Goal: Transaction & Acquisition: Purchase product/service

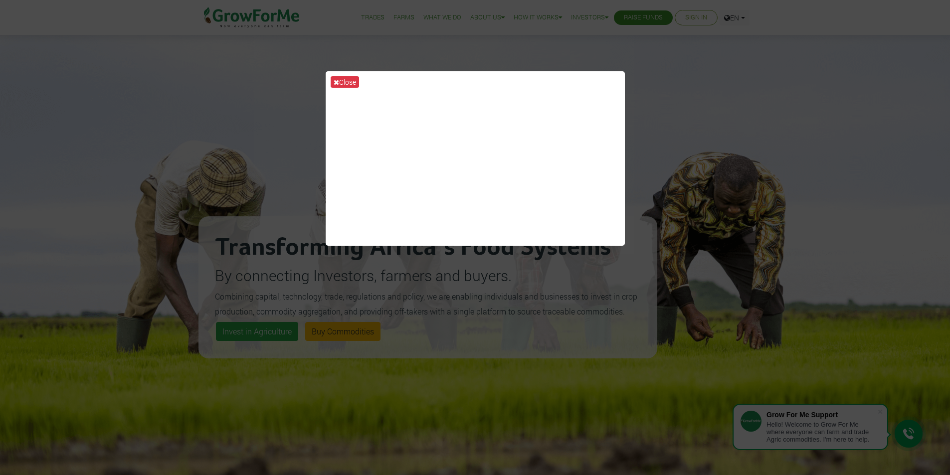
click at [694, 104] on div "Close" at bounding box center [475, 237] width 950 height 475
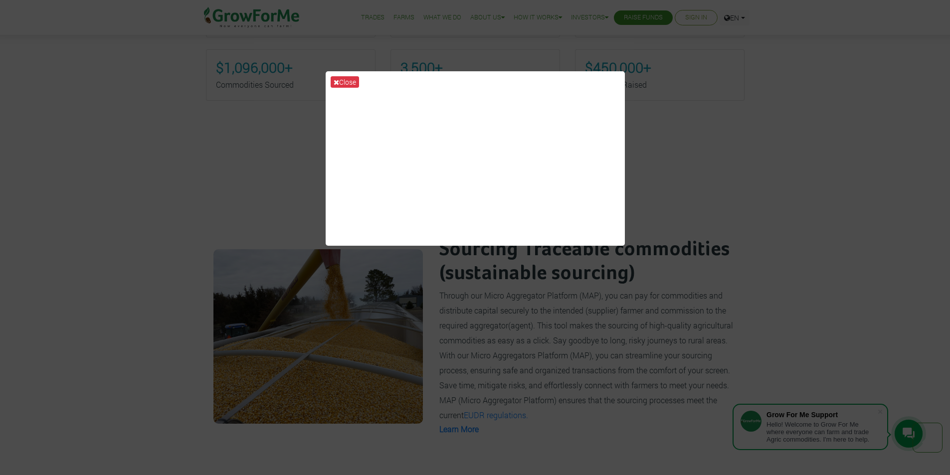
scroll to position [648, 0]
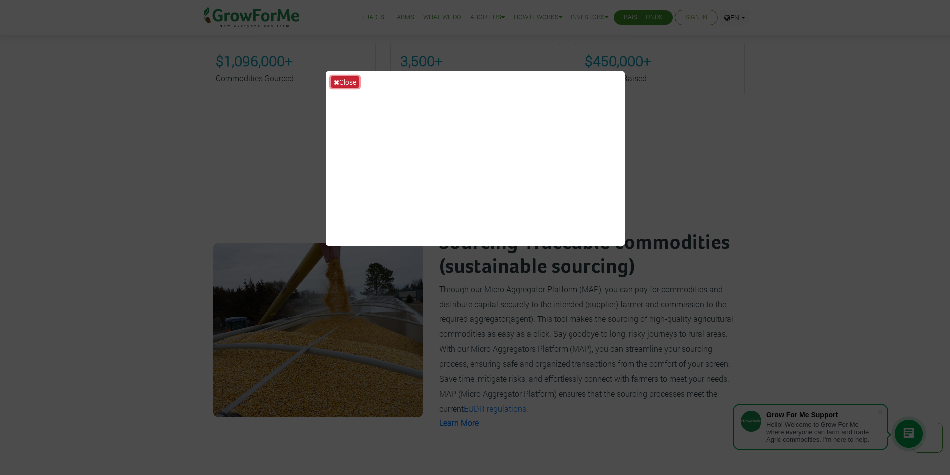
click at [337, 80] on icon at bounding box center [336, 82] width 5 height 7
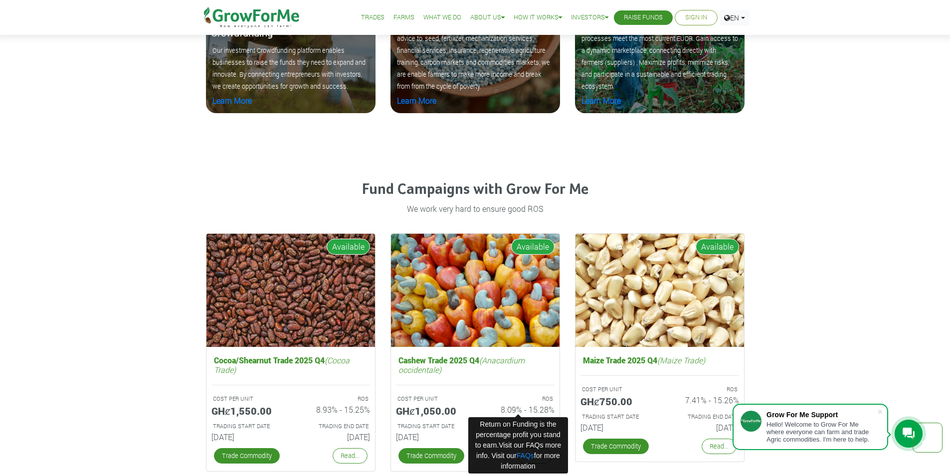
scroll to position [1296, 0]
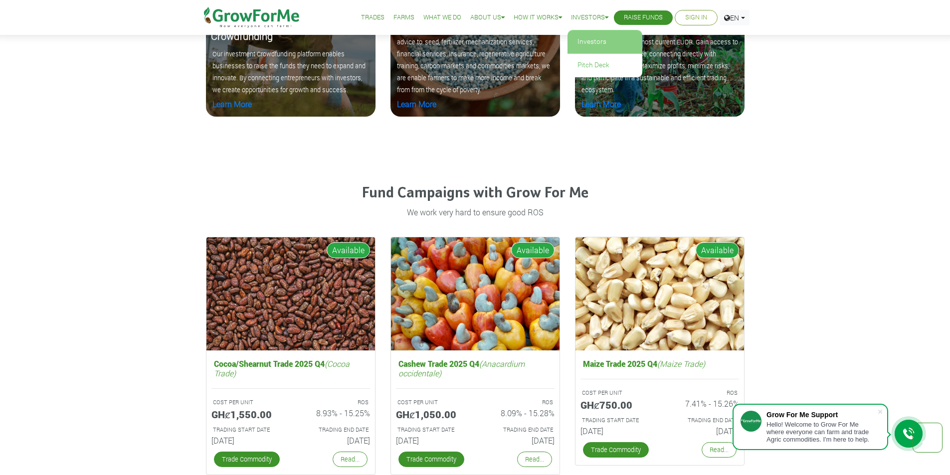
click at [579, 45] on link "Investors" at bounding box center [604, 41] width 75 height 23
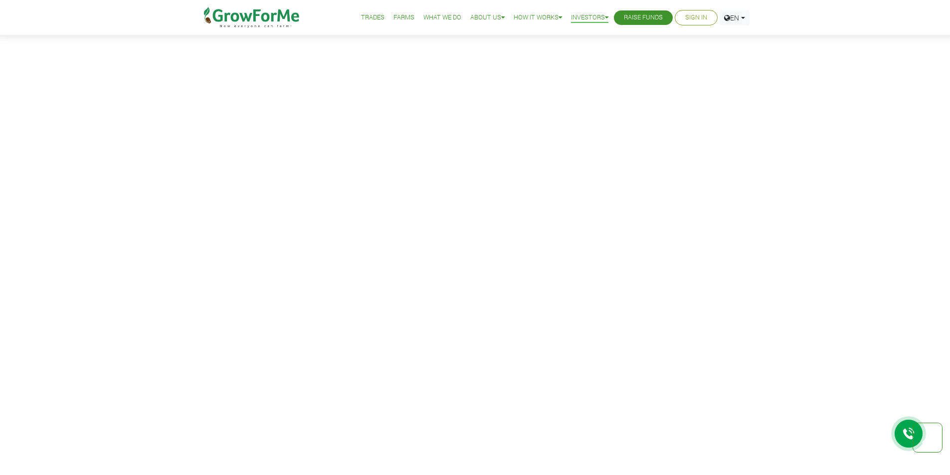
scroll to position [548, 0]
click at [525, 37] on link "How To" at bounding box center [552, 41] width 84 height 23
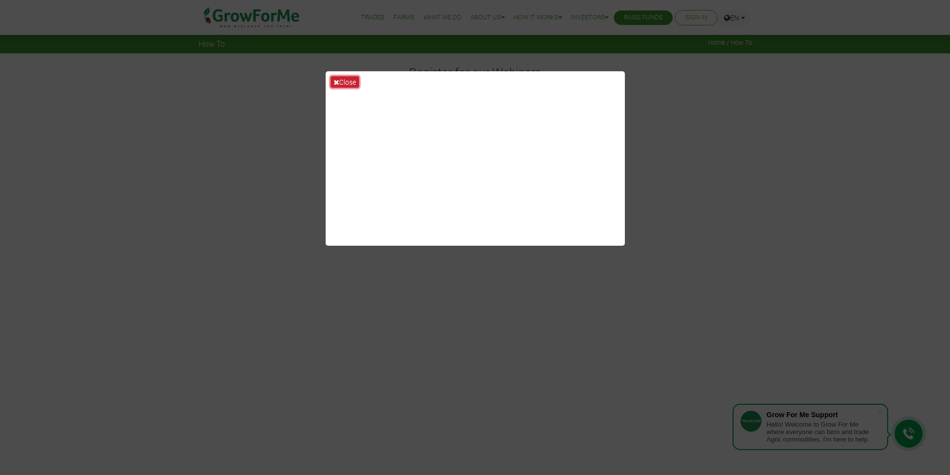
click at [343, 80] on button "Close" at bounding box center [345, 81] width 28 height 11
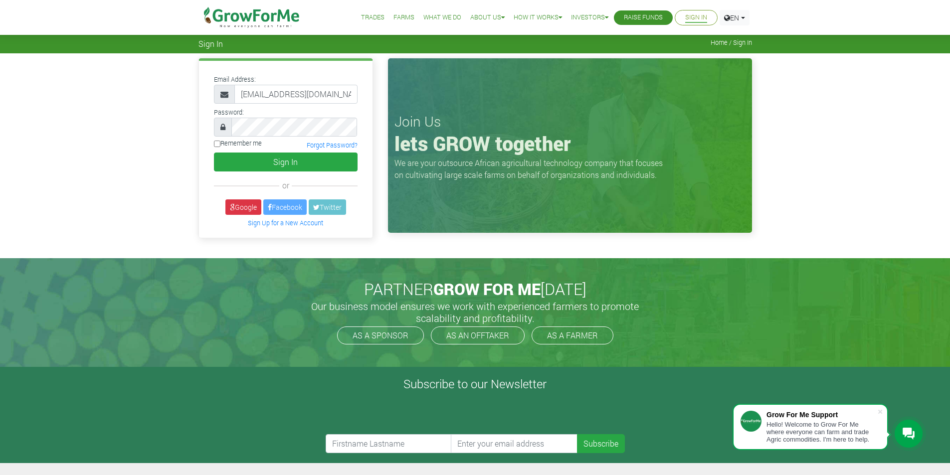
scroll to position [0, 7]
type input "233557513070@grwoforme.com"
click at [241, 158] on button "Sign In" at bounding box center [286, 162] width 144 height 19
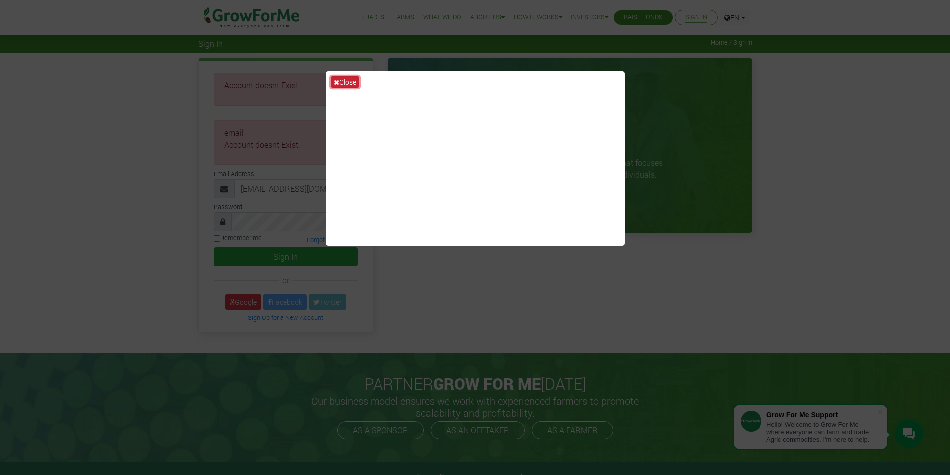
click at [345, 79] on button "Close" at bounding box center [345, 81] width 28 height 11
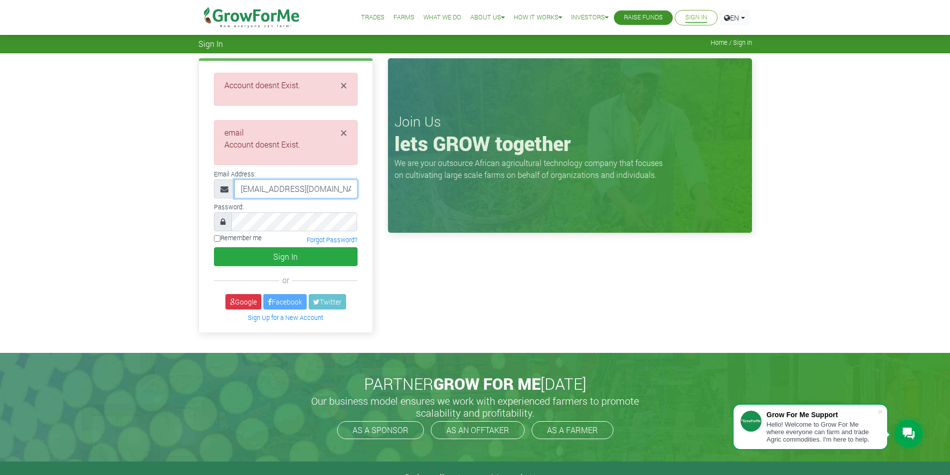
click at [320, 188] on input "233557513070@grwoforme.com" at bounding box center [295, 188] width 123 height 19
click at [309, 186] on input "233557513070@grwoforme.com" at bounding box center [295, 188] width 123 height 19
type input "233557513070@growforme.com"
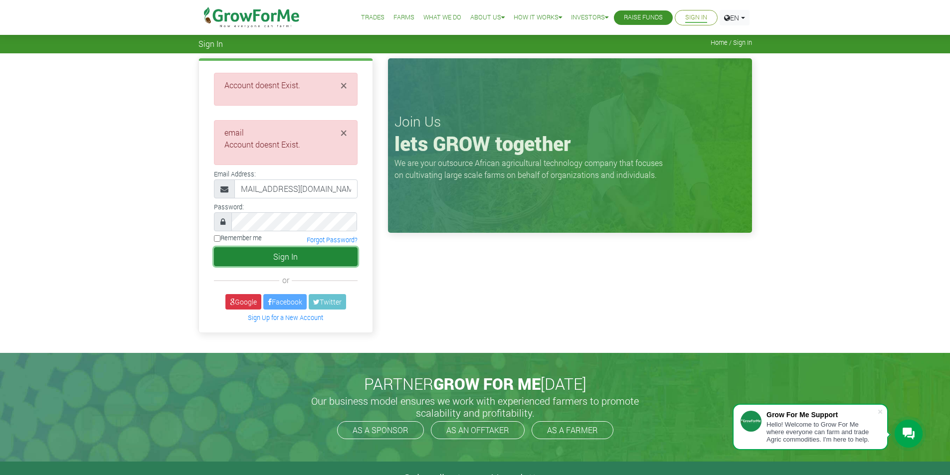
scroll to position [0, 0]
click at [284, 253] on button "Sign In" at bounding box center [286, 256] width 144 height 19
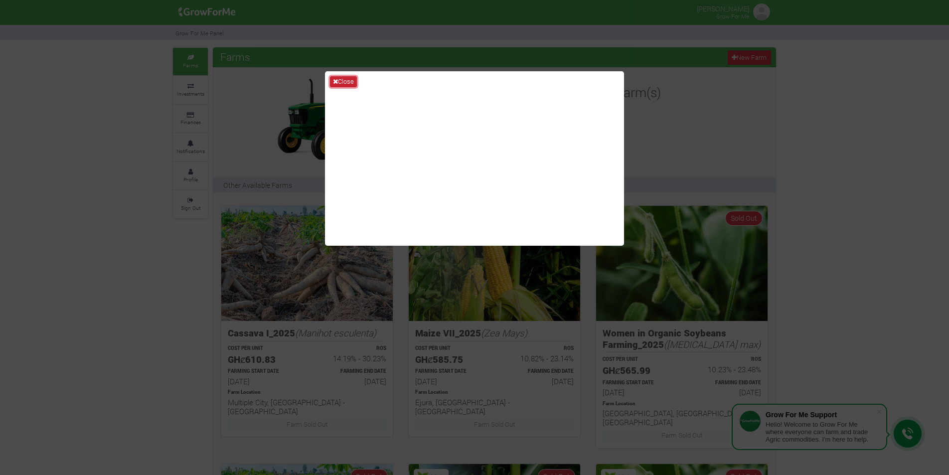
click at [344, 79] on button "Close" at bounding box center [343, 81] width 27 height 11
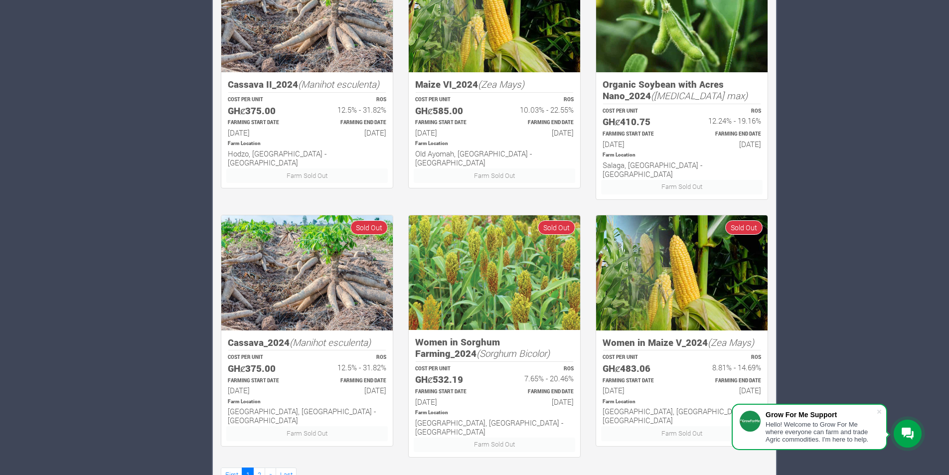
scroll to position [509, 0]
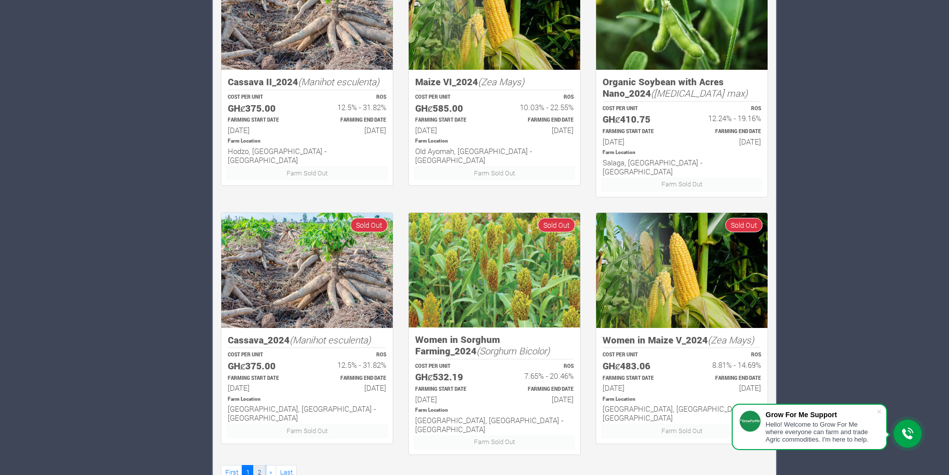
click at [257, 465] on link "2" at bounding box center [259, 472] width 12 height 14
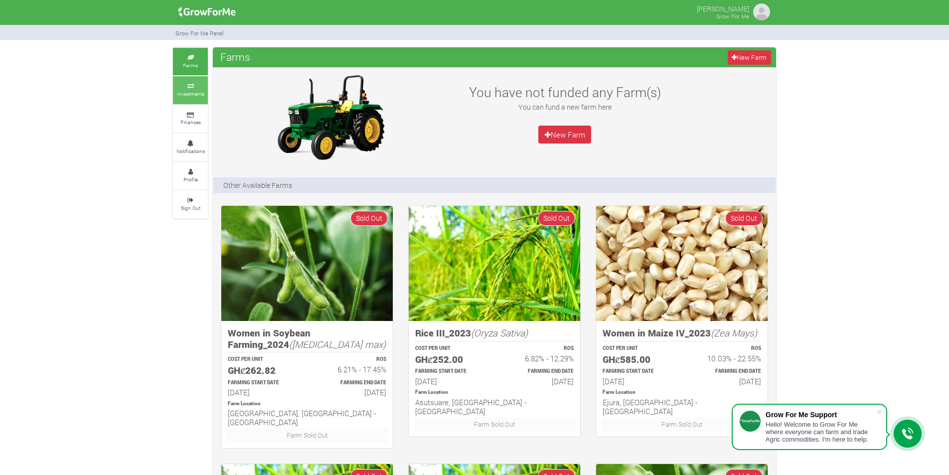
click at [191, 89] on link "Investments" at bounding box center [190, 89] width 35 height 27
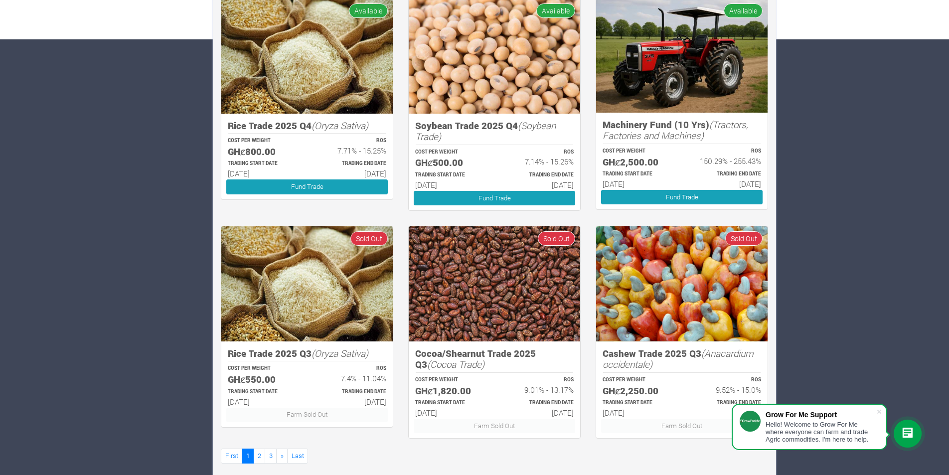
scroll to position [447, 0]
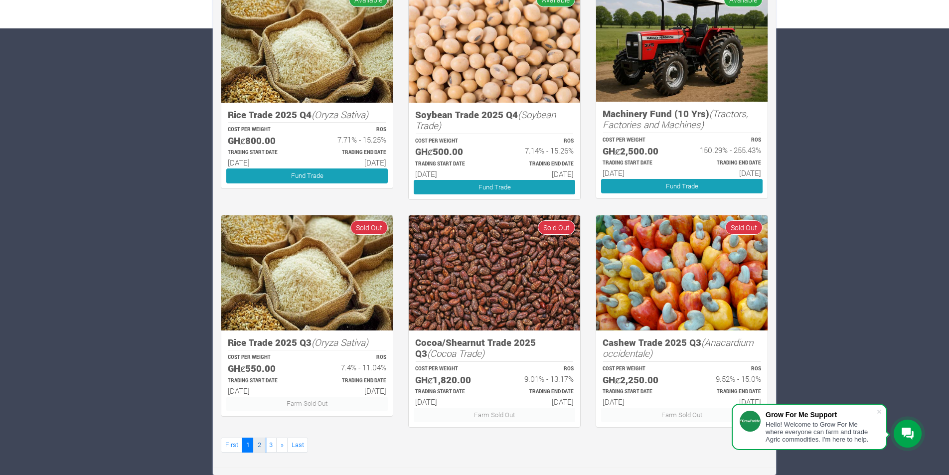
click at [257, 446] on link "2" at bounding box center [259, 445] width 12 height 14
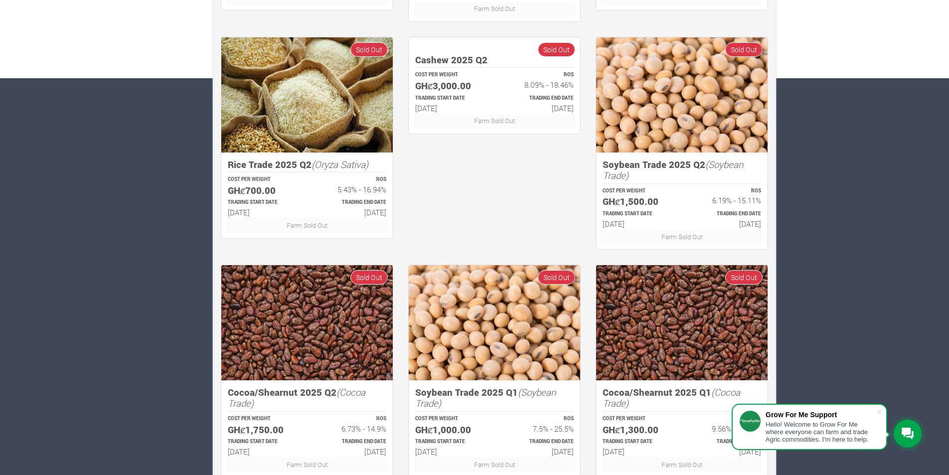
scroll to position [447, 0]
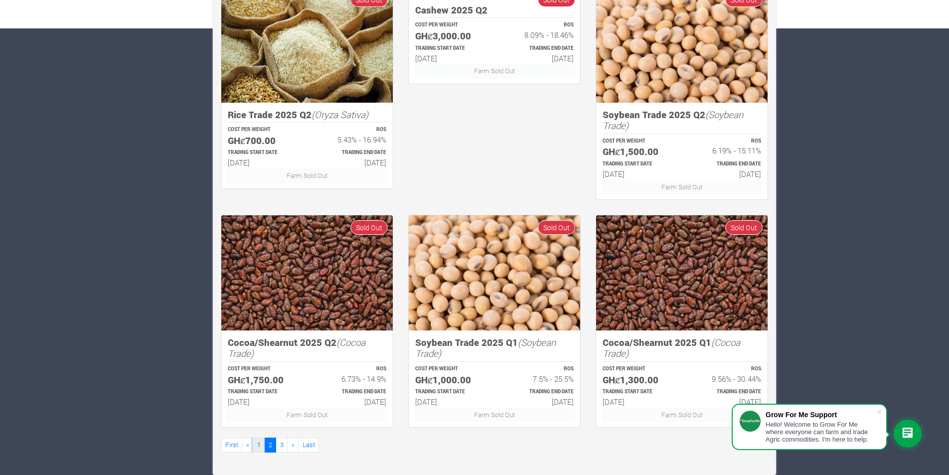
click at [256, 442] on link "1" at bounding box center [259, 445] width 12 height 14
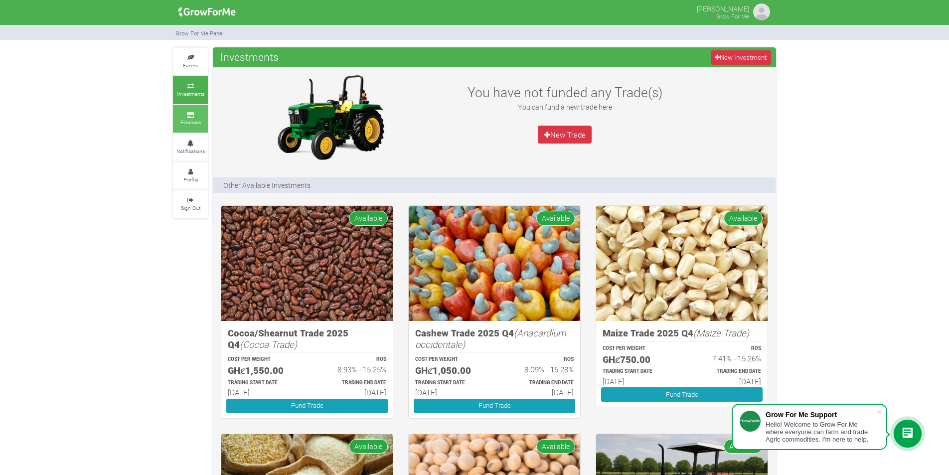
click at [202, 120] on link "Finances" at bounding box center [190, 118] width 35 height 27
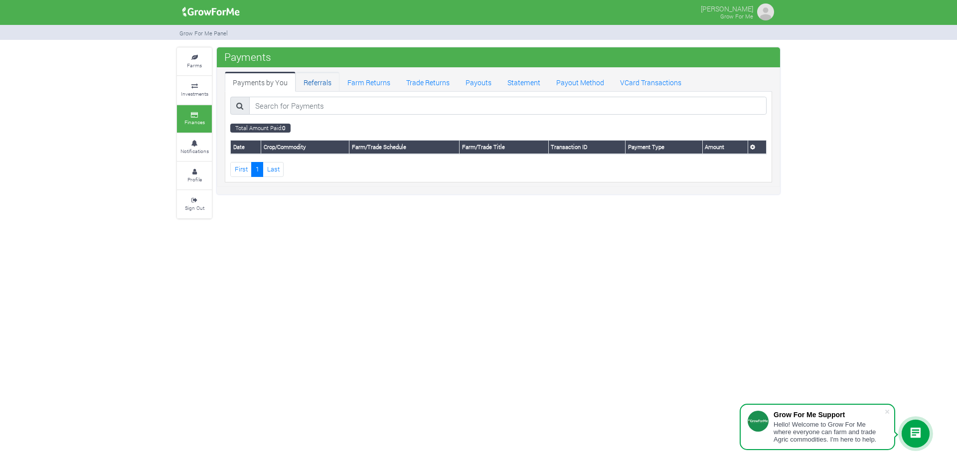
click at [303, 84] on link "Referrals" at bounding box center [318, 82] width 44 height 20
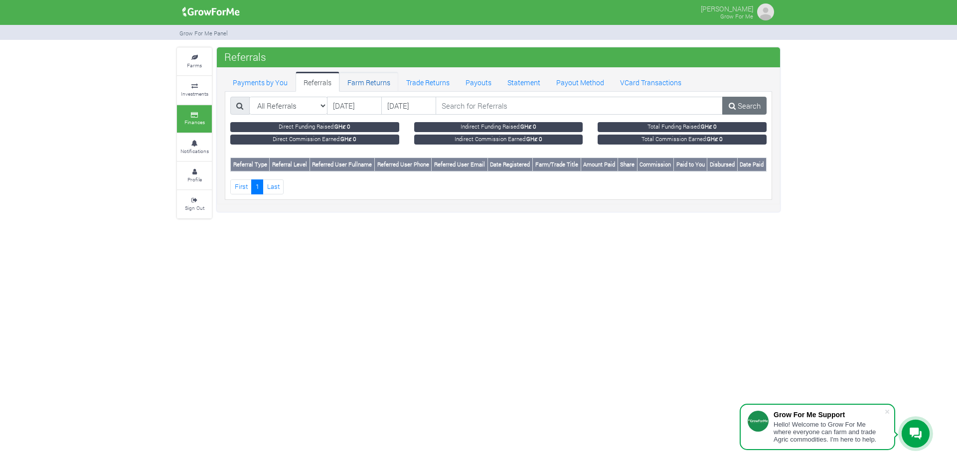
click at [366, 83] on link "Farm Returns" at bounding box center [368, 82] width 59 height 20
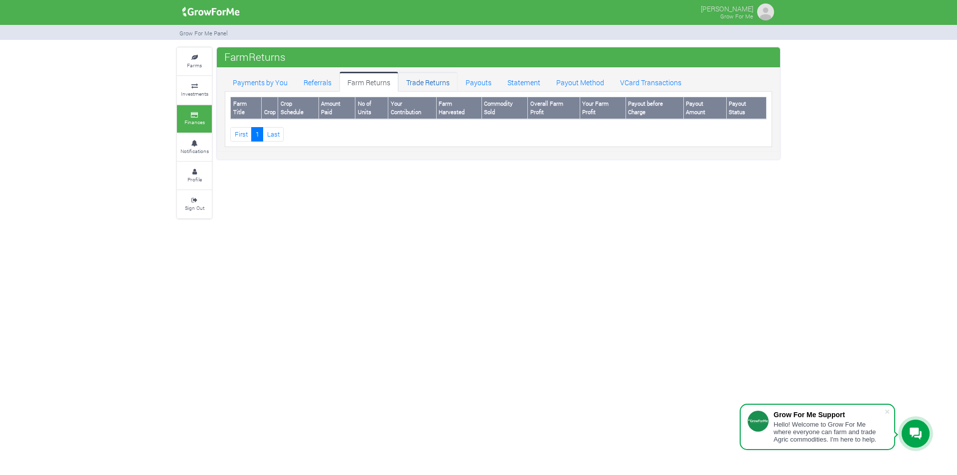
click at [433, 81] on link "Trade Returns" at bounding box center [427, 82] width 59 height 20
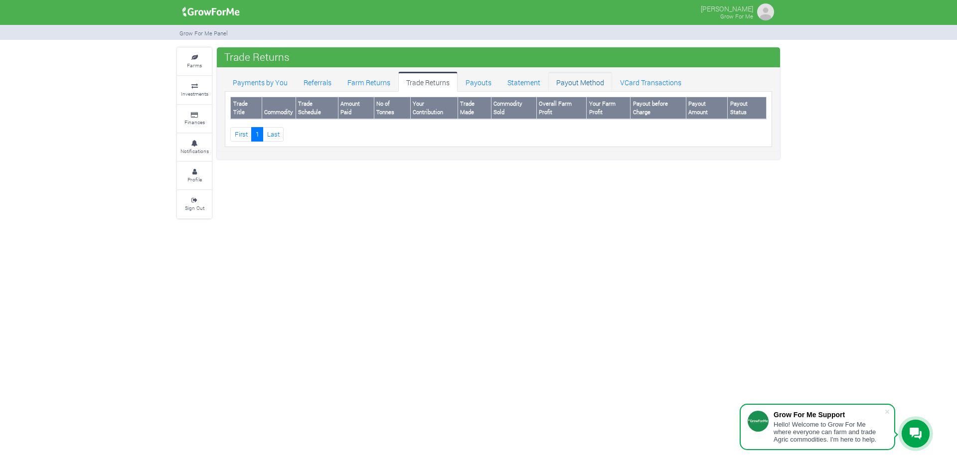
click at [575, 81] on link "Payout Method" at bounding box center [580, 82] width 64 height 20
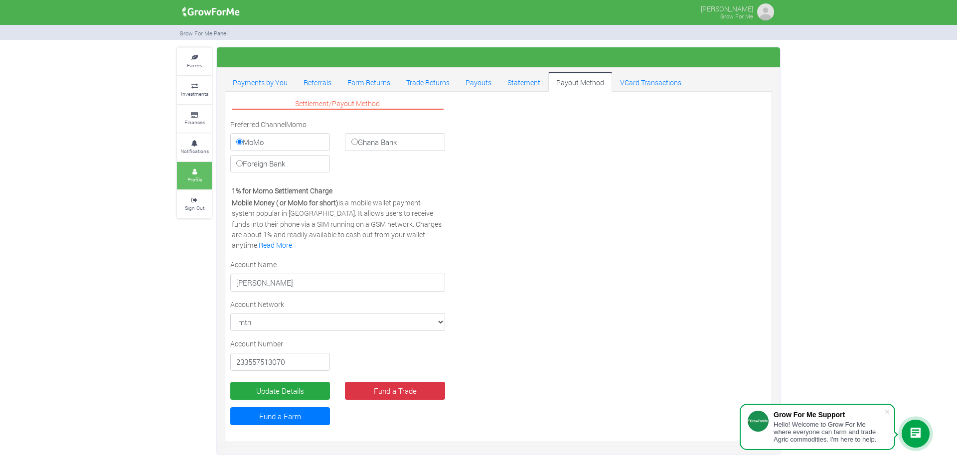
click at [191, 169] on icon at bounding box center [194, 171] width 30 height 5
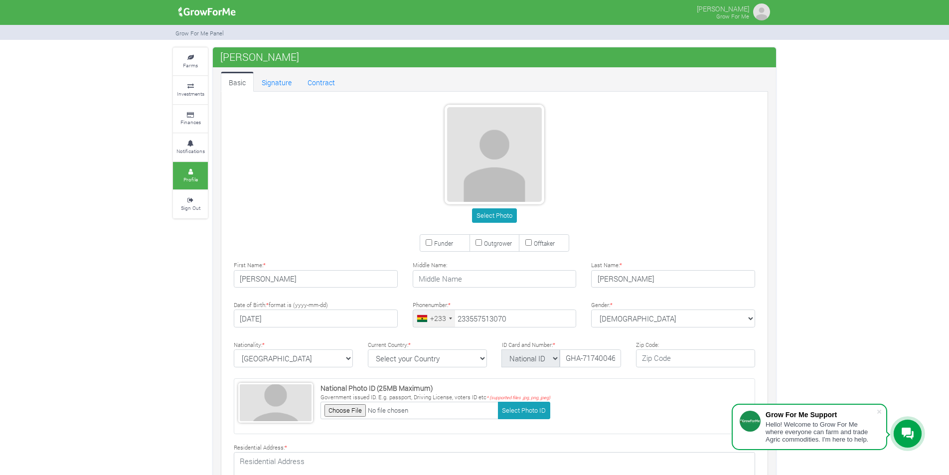
type input "55 751 3070"
click at [189, 55] on icon at bounding box center [190, 57] width 30 height 5
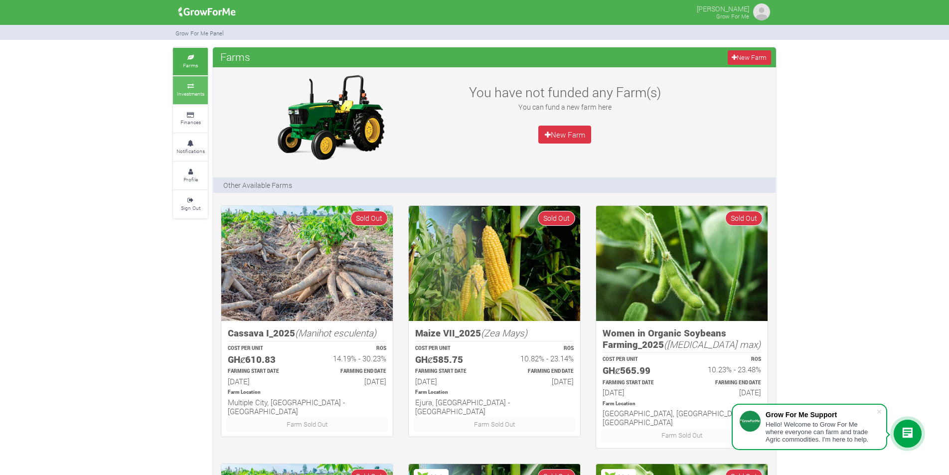
click at [191, 91] on small "Investments" at bounding box center [190, 93] width 27 height 7
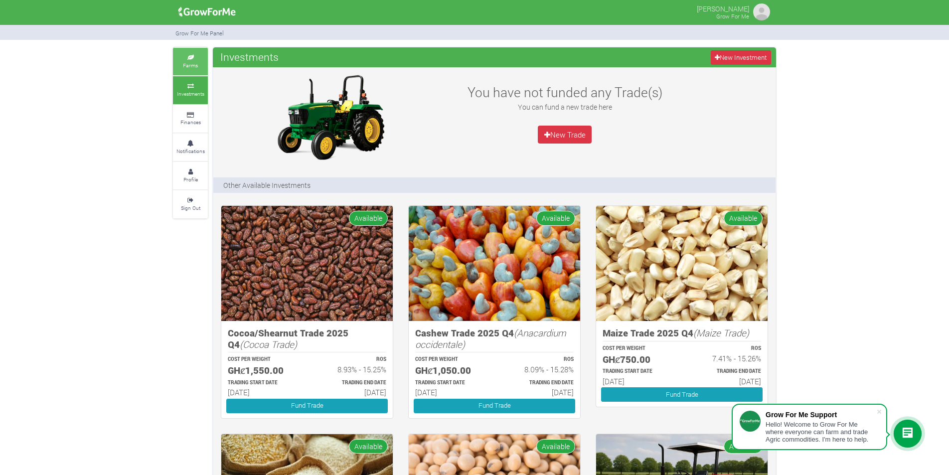
click at [190, 57] on icon at bounding box center [190, 57] width 30 height 5
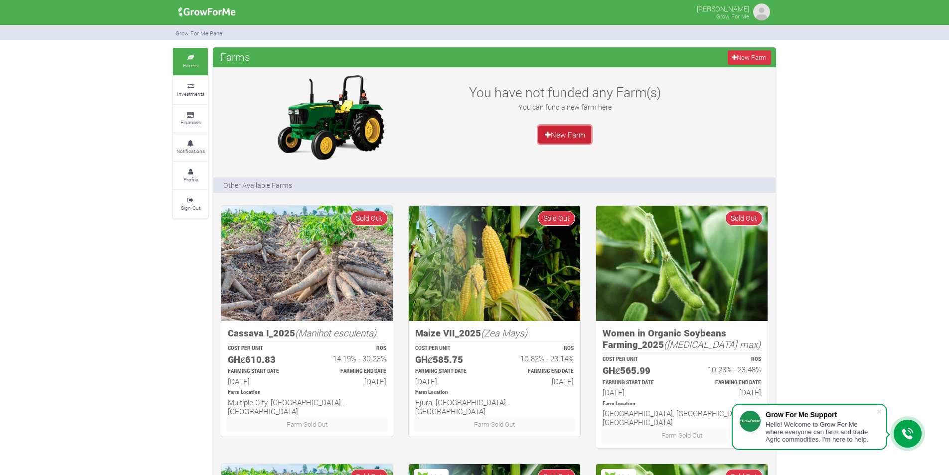
click at [546, 136] on icon at bounding box center [548, 134] width 6 height 7
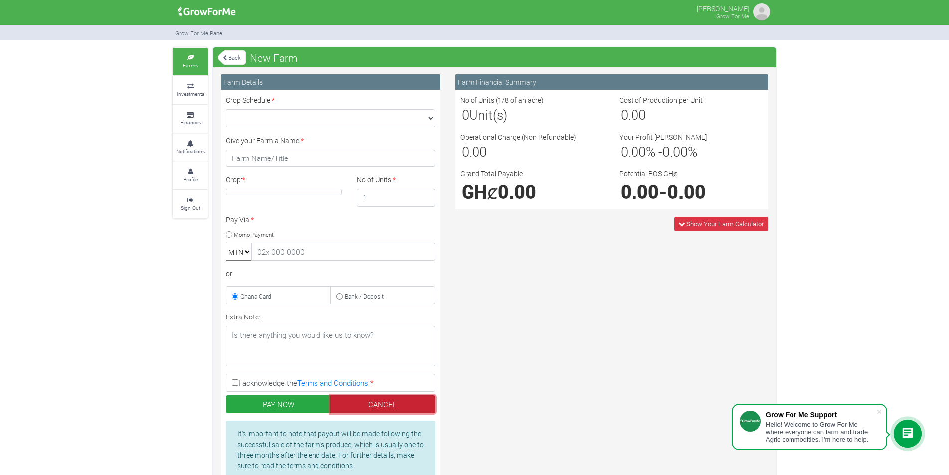
click at [419, 400] on link "CANCEL" at bounding box center [383, 404] width 105 height 18
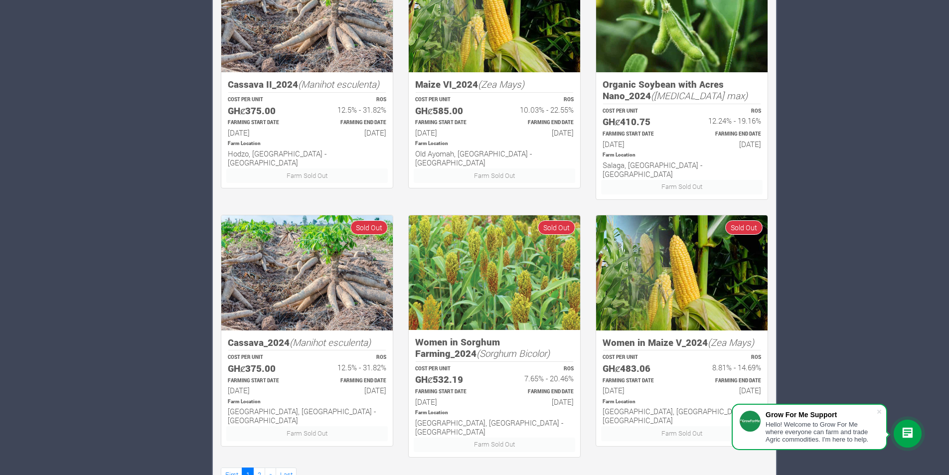
scroll to position [509, 0]
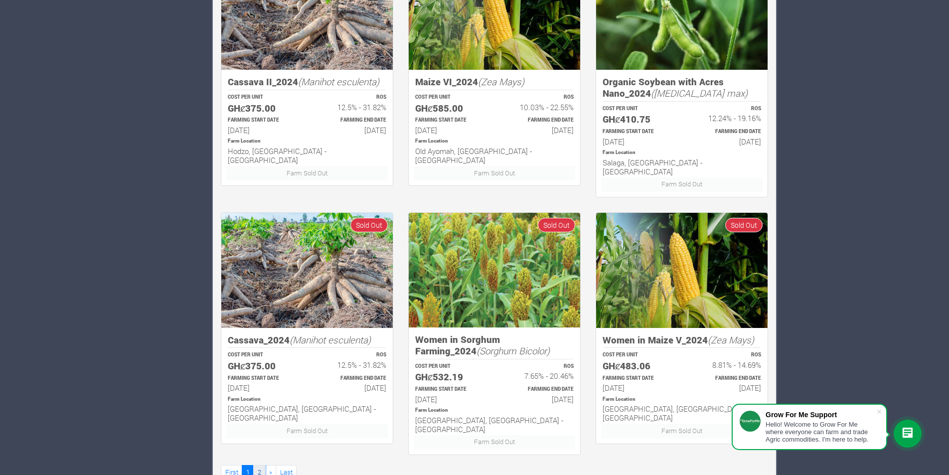
click at [260, 465] on link "2" at bounding box center [259, 472] width 12 height 14
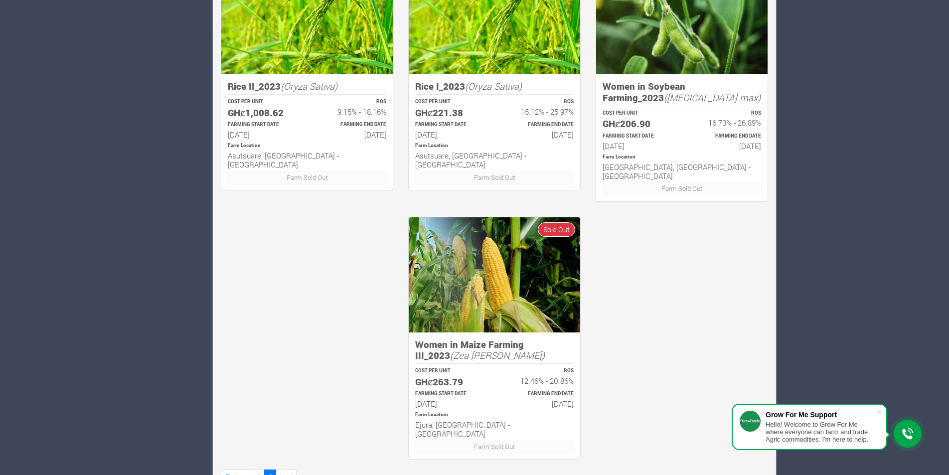
scroll to position [509, 0]
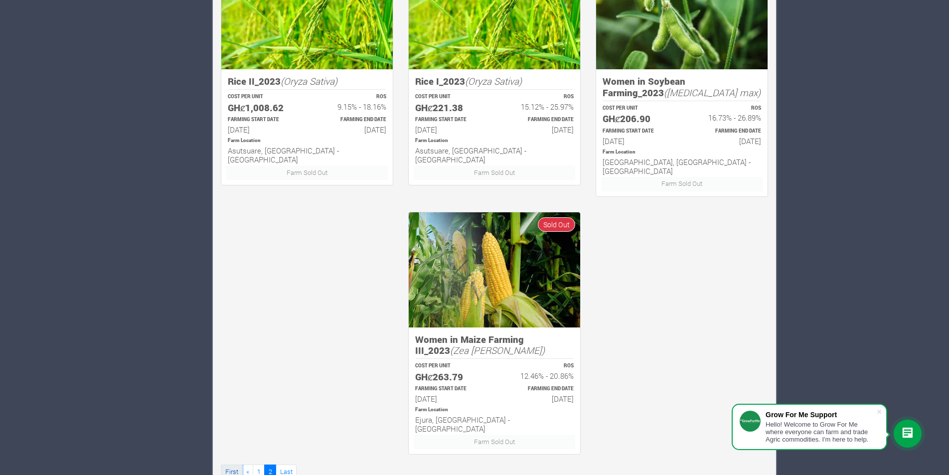
click at [228, 465] on link "First" at bounding box center [231, 472] width 21 height 14
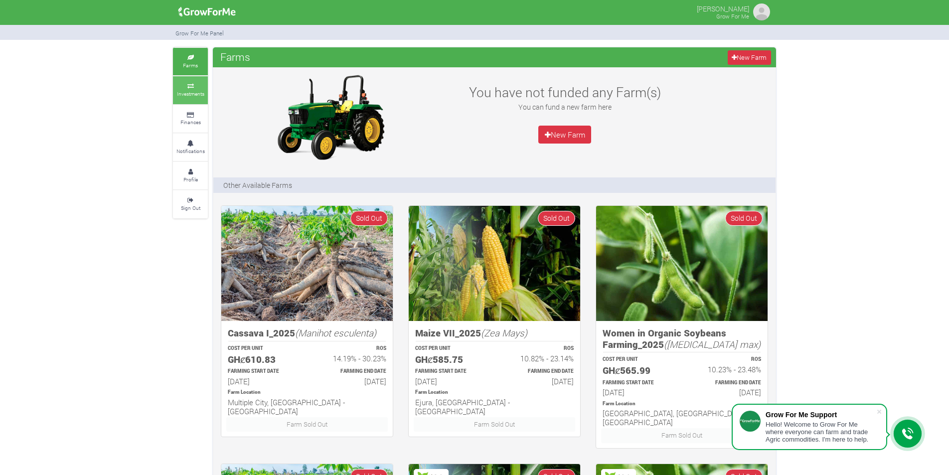
click at [200, 97] on small "Investments" at bounding box center [190, 93] width 27 height 7
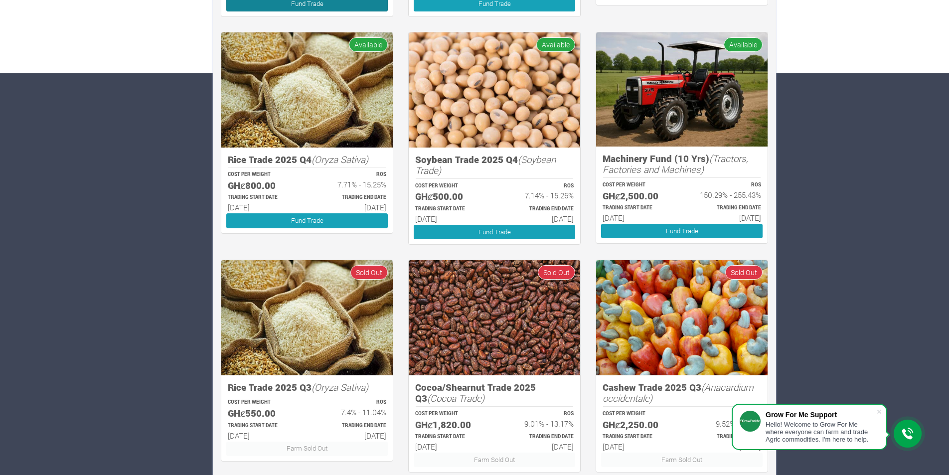
scroll to position [447, 0]
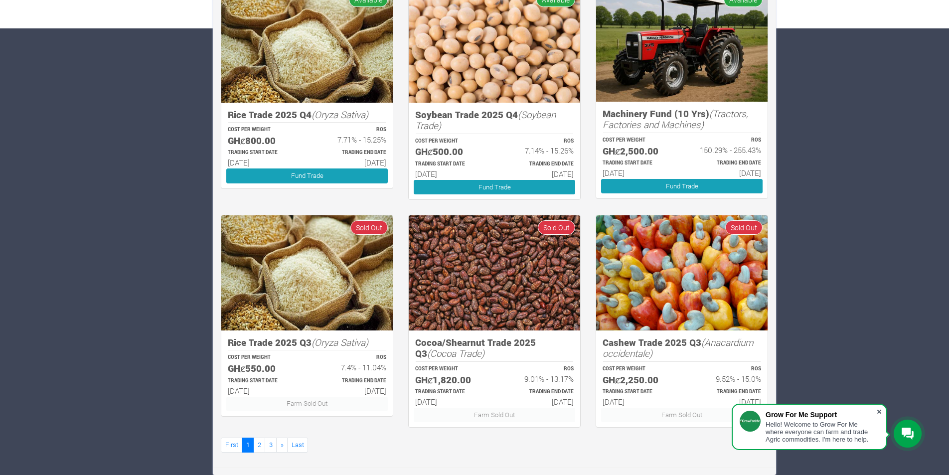
click at [881, 409] on span at bounding box center [879, 412] width 10 height 10
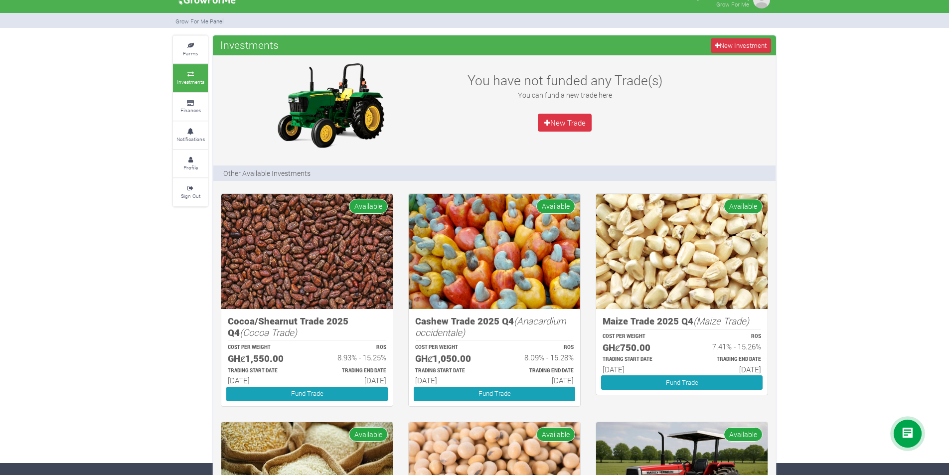
scroll to position [0, 0]
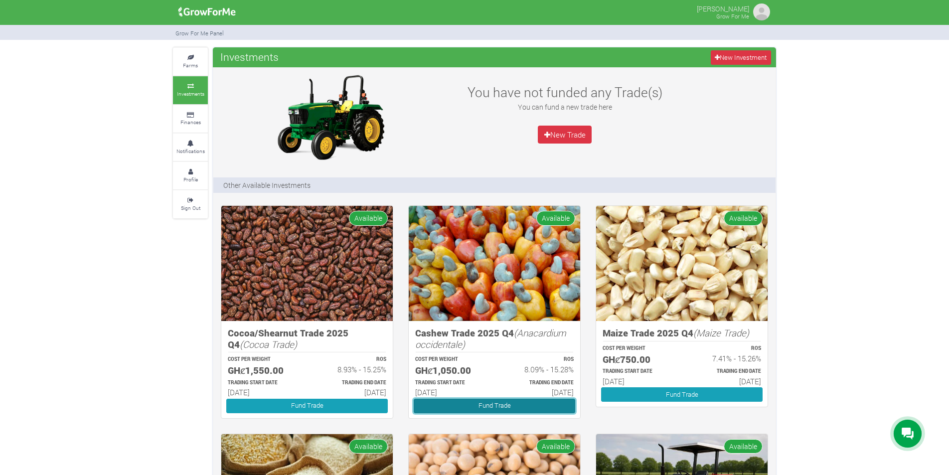
click at [489, 412] on link "Fund Trade" at bounding box center [495, 406] width 162 height 14
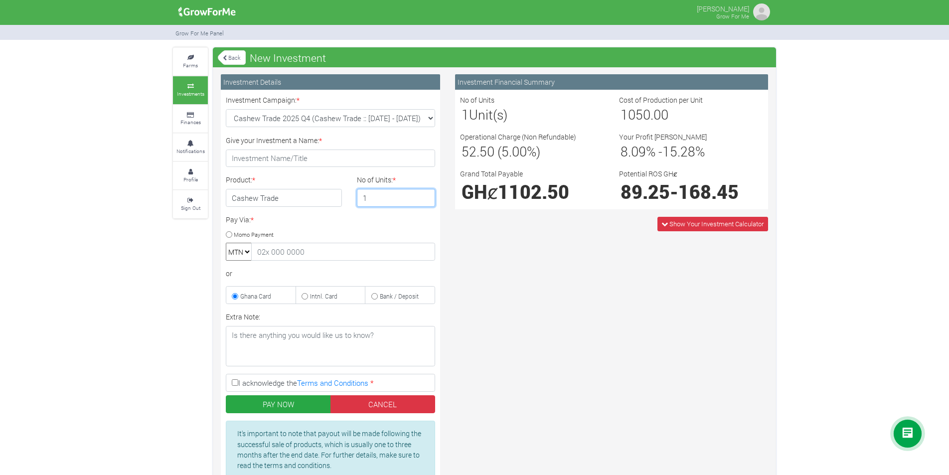
click at [370, 199] on input "1" at bounding box center [396, 198] width 79 height 18
click at [425, 194] on input "2" at bounding box center [396, 198] width 79 height 18
click at [425, 194] on input "3" at bounding box center [396, 198] width 79 height 18
click at [425, 194] on input "4" at bounding box center [396, 198] width 79 height 18
click at [425, 194] on input "5" at bounding box center [396, 198] width 79 height 18
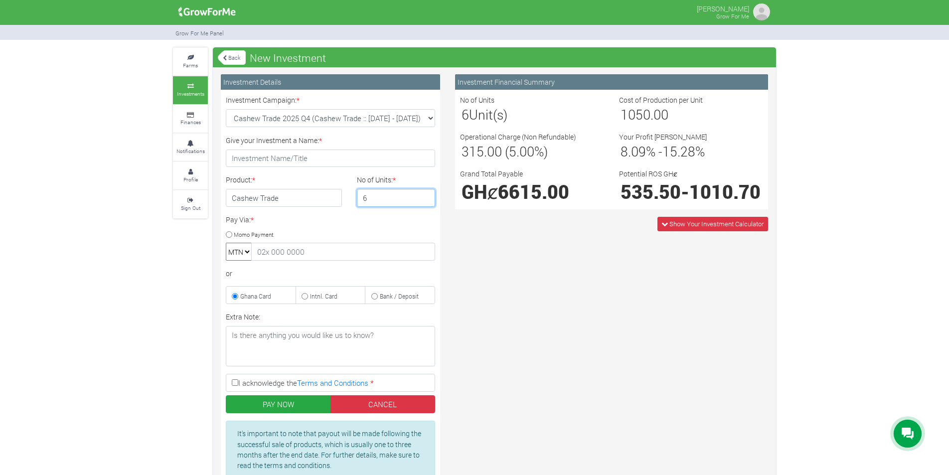
click at [425, 194] on input "6" at bounding box center [396, 198] width 79 height 18
click at [425, 194] on input "7" at bounding box center [396, 198] width 79 height 18
click at [425, 194] on input "8" at bounding box center [396, 198] width 79 height 18
click at [425, 194] on input "9" at bounding box center [396, 198] width 79 height 18
click at [425, 194] on input "10" at bounding box center [396, 198] width 79 height 18
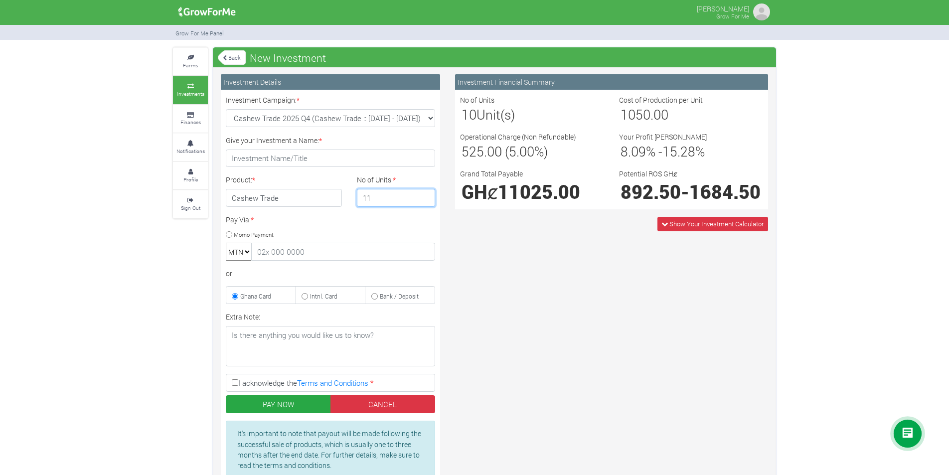
click at [425, 194] on input "11" at bounding box center [396, 198] width 79 height 18
click at [425, 194] on input "12" at bounding box center [396, 198] width 79 height 18
click at [425, 194] on input "13" at bounding box center [396, 198] width 79 height 18
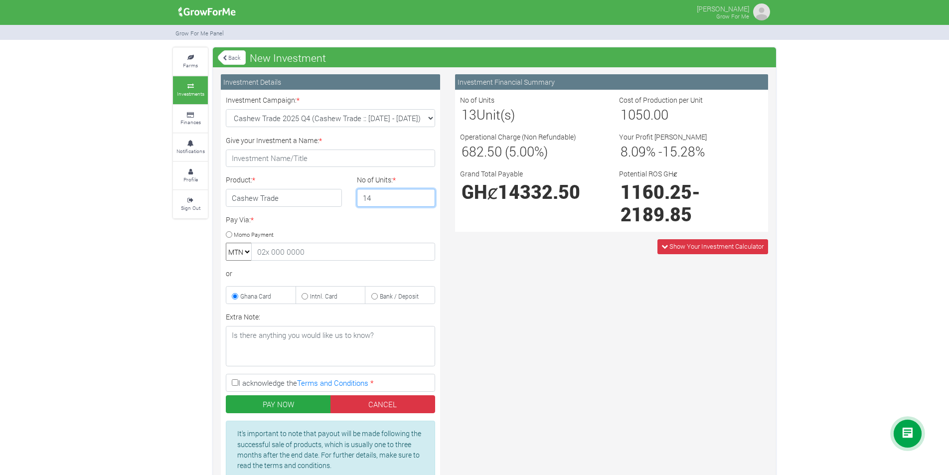
click at [425, 194] on input "14" at bounding box center [396, 198] width 79 height 18
click at [425, 194] on input "15" at bounding box center [396, 198] width 79 height 18
click at [425, 194] on input "16" at bounding box center [396, 198] width 79 height 18
click at [425, 194] on input "17" at bounding box center [396, 198] width 79 height 18
click at [425, 194] on input "18" at bounding box center [396, 198] width 79 height 18
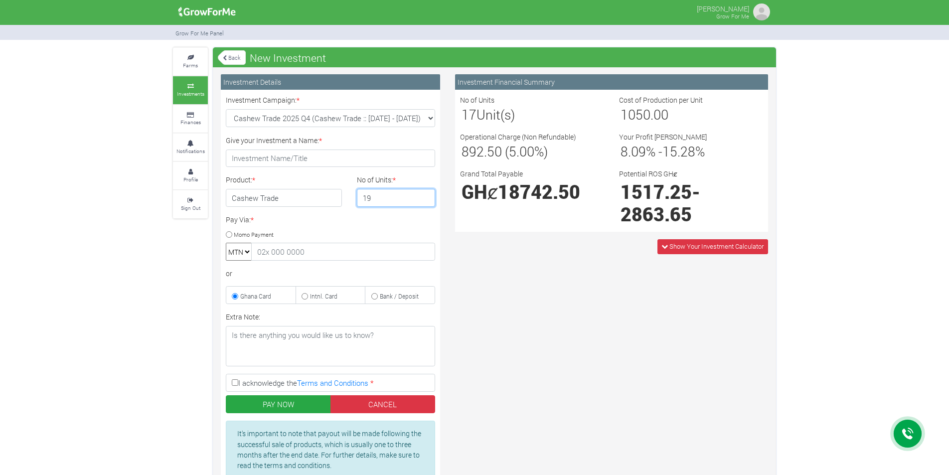
click at [425, 194] on input "19" at bounding box center [396, 198] width 79 height 18
click at [425, 194] on input "20" at bounding box center [396, 198] width 79 height 18
click at [425, 194] on input "21" at bounding box center [396, 198] width 79 height 18
click at [425, 194] on input "22" at bounding box center [396, 198] width 79 height 18
click at [425, 194] on input "23" at bounding box center [396, 198] width 79 height 18
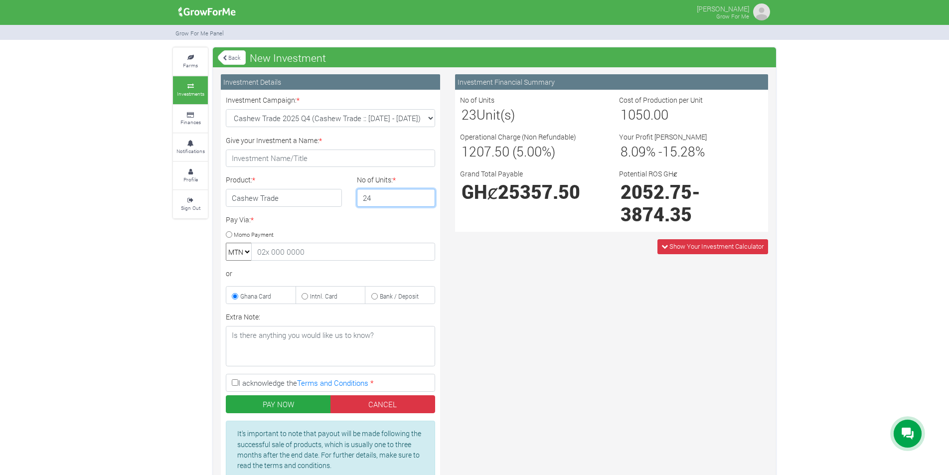
click at [425, 194] on input "24" at bounding box center [396, 198] width 79 height 18
click at [425, 194] on input "25" at bounding box center [396, 198] width 79 height 18
click at [425, 194] on input "26" at bounding box center [396, 198] width 79 height 18
click at [425, 194] on input "27" at bounding box center [396, 198] width 79 height 18
click at [425, 194] on input "28" at bounding box center [396, 198] width 79 height 18
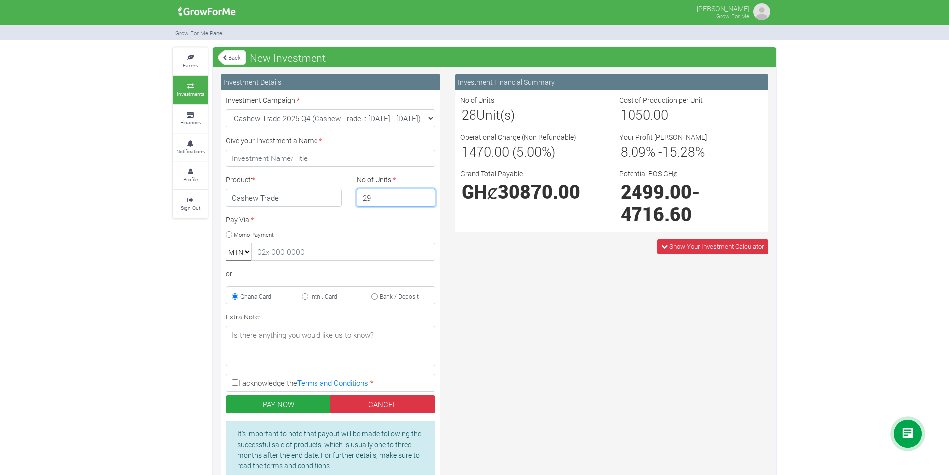
click at [425, 194] on input "29" at bounding box center [396, 198] width 79 height 18
click at [425, 194] on input "30" at bounding box center [396, 198] width 79 height 18
click at [425, 194] on input "31" at bounding box center [396, 198] width 79 height 18
click at [425, 194] on input "32" at bounding box center [396, 198] width 79 height 18
click at [425, 194] on input "33" at bounding box center [396, 198] width 79 height 18
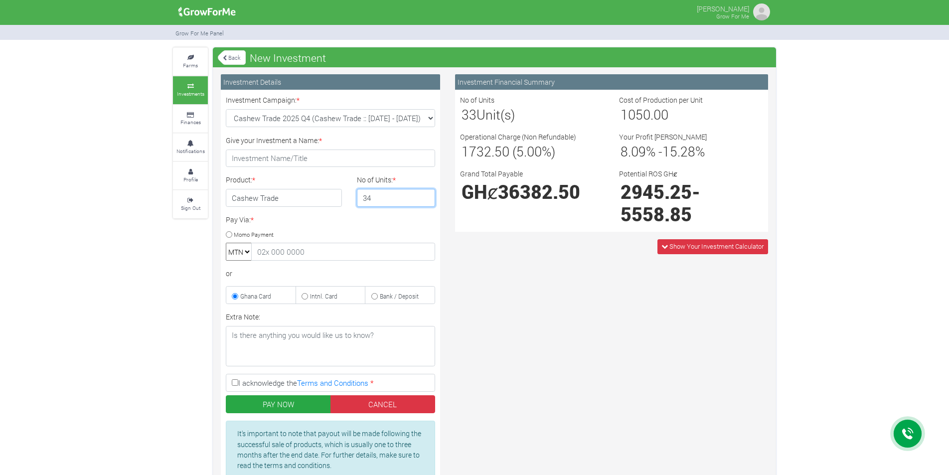
click at [425, 194] on input "34" at bounding box center [396, 198] width 79 height 18
click at [425, 194] on input "35" at bounding box center [396, 198] width 79 height 18
click at [425, 194] on input "36" at bounding box center [396, 198] width 79 height 18
click at [425, 194] on input "37" at bounding box center [396, 198] width 79 height 18
click at [425, 194] on input "38" at bounding box center [396, 198] width 79 height 18
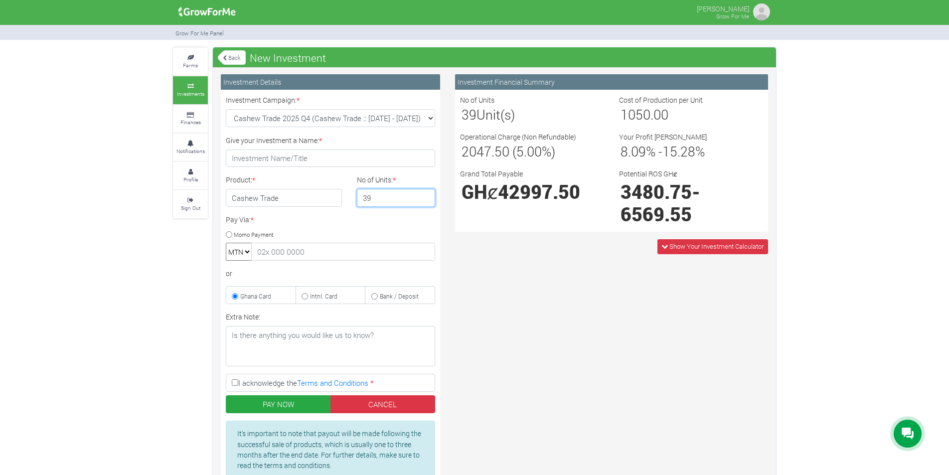
click at [425, 194] on input "39" at bounding box center [396, 198] width 79 height 18
click at [425, 194] on input "40" at bounding box center [396, 198] width 79 height 18
click at [425, 194] on input "41" at bounding box center [396, 198] width 79 height 18
click at [425, 194] on input "42" at bounding box center [396, 198] width 79 height 18
click at [425, 194] on input "43" at bounding box center [396, 198] width 79 height 18
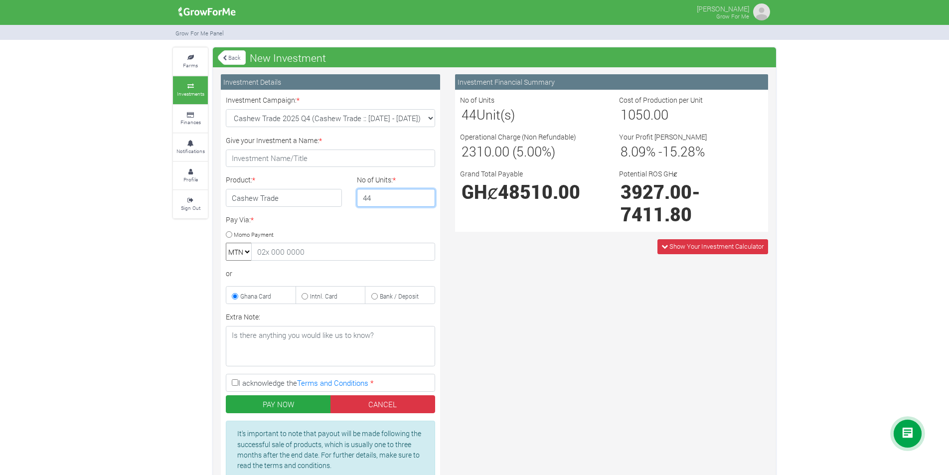
click at [425, 194] on input "44" at bounding box center [396, 198] width 79 height 18
click at [425, 194] on input "45" at bounding box center [396, 198] width 79 height 18
click at [425, 194] on input "46" at bounding box center [396, 198] width 79 height 18
click at [425, 194] on input "47" at bounding box center [396, 198] width 79 height 18
click at [425, 194] on input "48" at bounding box center [396, 198] width 79 height 18
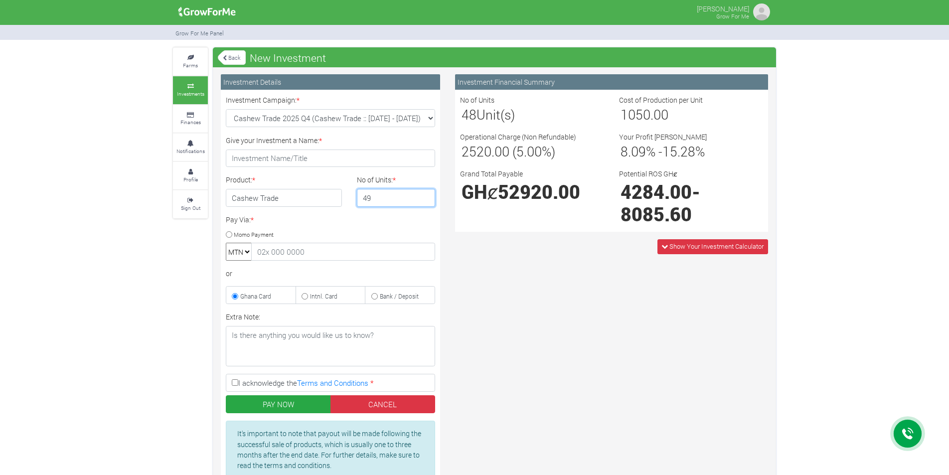
click at [425, 194] on input "49" at bounding box center [396, 198] width 79 height 18
click at [425, 194] on input "50" at bounding box center [396, 198] width 79 height 18
click at [425, 194] on input "51" at bounding box center [396, 198] width 79 height 18
click at [425, 194] on input "52" at bounding box center [396, 198] width 79 height 18
click at [425, 194] on input "53" at bounding box center [396, 198] width 79 height 18
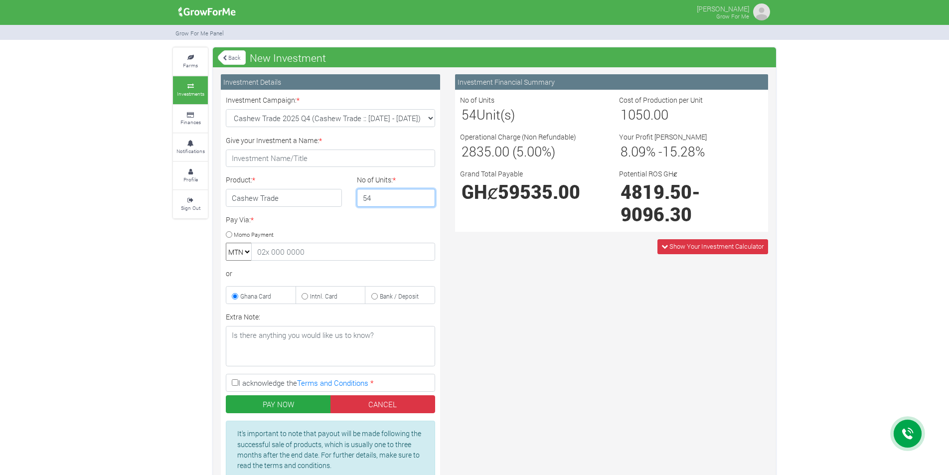
click at [425, 194] on input "54" at bounding box center [396, 198] width 79 height 18
click at [425, 194] on input "55" at bounding box center [396, 198] width 79 height 18
click at [425, 194] on input "56" at bounding box center [396, 198] width 79 height 18
click at [425, 194] on input "57" at bounding box center [396, 198] width 79 height 18
click at [425, 194] on input "58" at bounding box center [396, 198] width 79 height 18
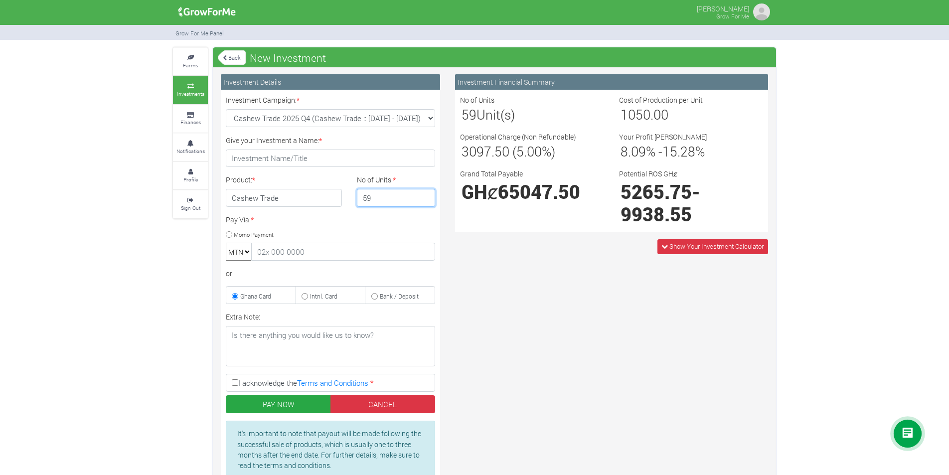
click at [425, 194] on input "59" at bounding box center [396, 198] width 79 height 18
click at [425, 194] on input "60" at bounding box center [396, 198] width 79 height 18
click at [426, 202] on input "59" at bounding box center [396, 198] width 79 height 18
click at [426, 195] on input "60" at bounding box center [396, 198] width 79 height 18
click at [426, 195] on input "61" at bounding box center [396, 198] width 79 height 18
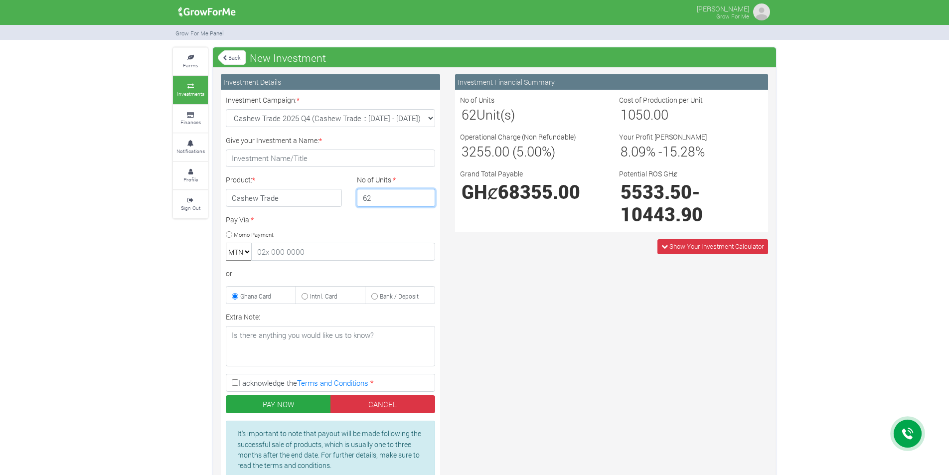
click at [426, 195] on input "62" at bounding box center [396, 198] width 79 height 18
click at [426, 195] on input "63" at bounding box center [396, 198] width 79 height 18
click at [426, 195] on input "64" at bounding box center [396, 198] width 79 height 18
click at [426, 195] on input "65" at bounding box center [396, 198] width 79 height 18
click at [426, 195] on input "66" at bounding box center [396, 198] width 79 height 18
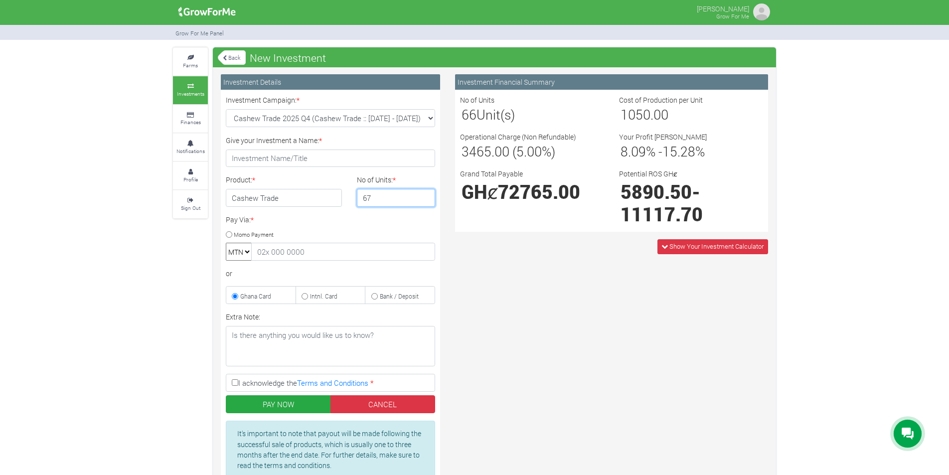
click at [426, 195] on input "67" at bounding box center [396, 198] width 79 height 18
click at [426, 195] on input "68" at bounding box center [396, 198] width 79 height 18
click at [426, 195] on input "69" at bounding box center [396, 198] width 79 height 18
click at [426, 195] on input "70" at bounding box center [396, 198] width 79 height 18
click at [426, 195] on input "71" at bounding box center [396, 198] width 79 height 18
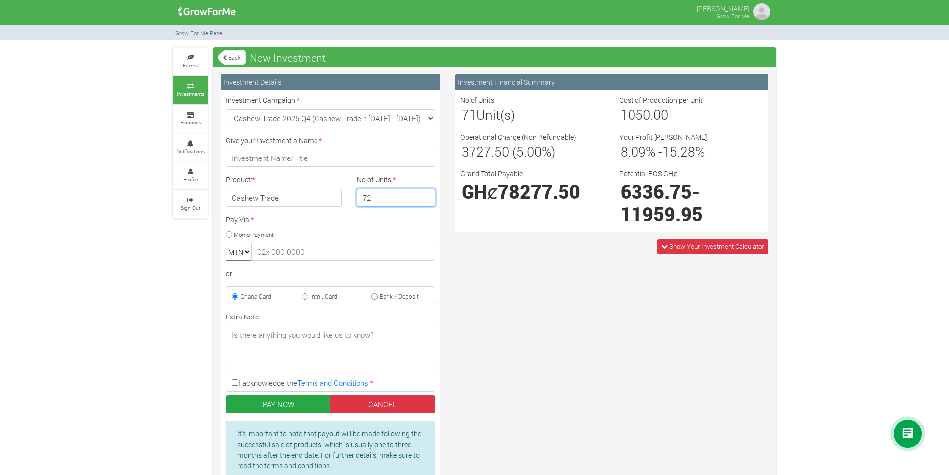
click at [426, 195] on input "72" at bounding box center [396, 198] width 79 height 18
click at [426, 195] on input "73" at bounding box center [396, 198] width 79 height 18
click at [426, 195] on input "74" at bounding box center [396, 198] width 79 height 18
click at [426, 195] on input "75" at bounding box center [396, 198] width 79 height 18
click at [426, 195] on input "76" at bounding box center [396, 198] width 79 height 18
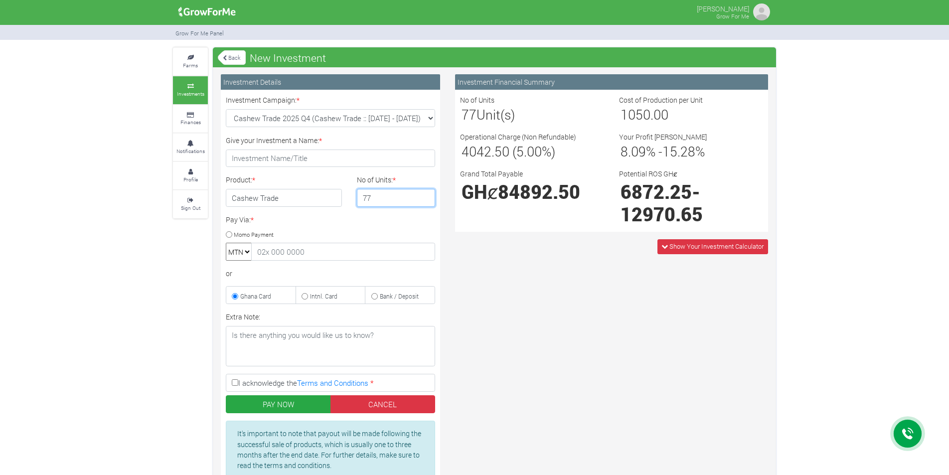
click at [426, 195] on input "77" at bounding box center [396, 198] width 79 height 18
click at [426, 195] on input "78" at bounding box center [396, 198] width 79 height 18
click at [426, 195] on input "79" at bounding box center [396, 198] width 79 height 18
click at [426, 195] on input "80" at bounding box center [396, 198] width 79 height 18
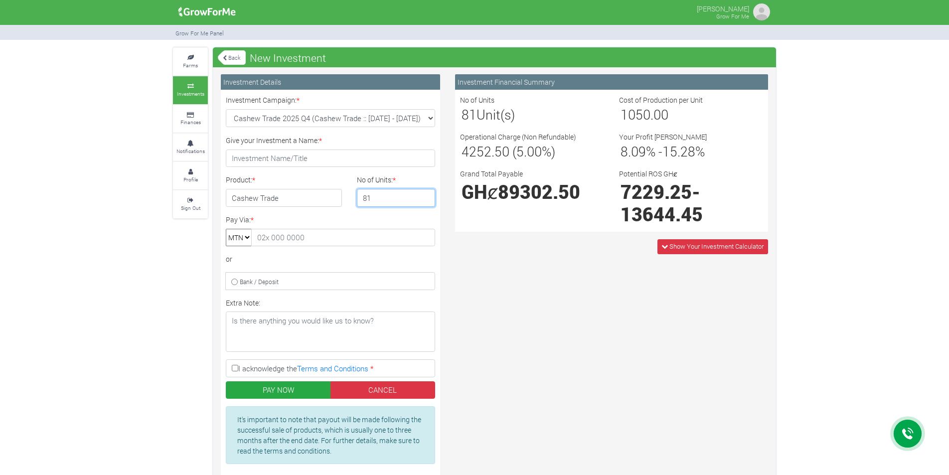
click at [426, 195] on input "81" at bounding box center [396, 198] width 79 height 18
click at [426, 195] on input "82" at bounding box center [396, 198] width 79 height 18
click at [426, 195] on input "83" at bounding box center [396, 198] width 79 height 18
click at [426, 195] on input "84" at bounding box center [396, 198] width 79 height 18
click at [426, 195] on input "85" at bounding box center [396, 198] width 79 height 18
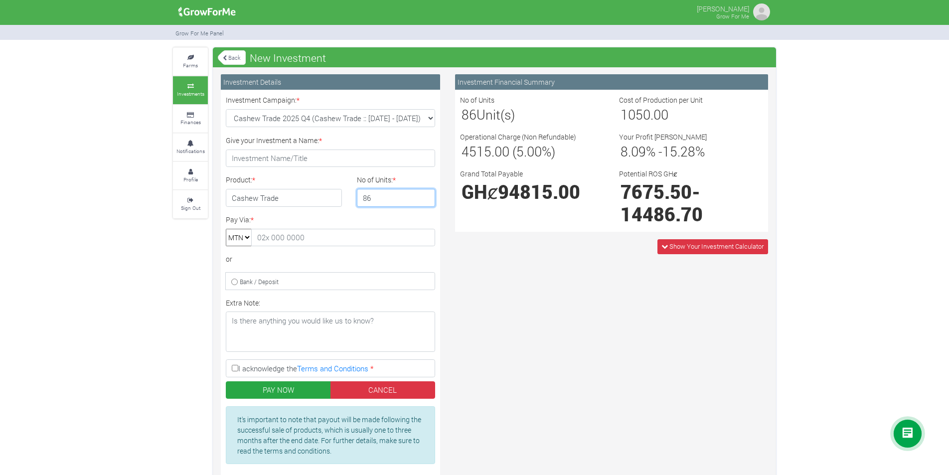
click at [426, 195] on input "86" at bounding box center [396, 198] width 79 height 18
click at [426, 195] on input "87" at bounding box center [396, 198] width 79 height 18
click at [426, 195] on input "88" at bounding box center [396, 198] width 79 height 18
click at [426, 195] on input "89" at bounding box center [396, 198] width 79 height 18
click at [426, 195] on input "90" at bounding box center [396, 198] width 79 height 18
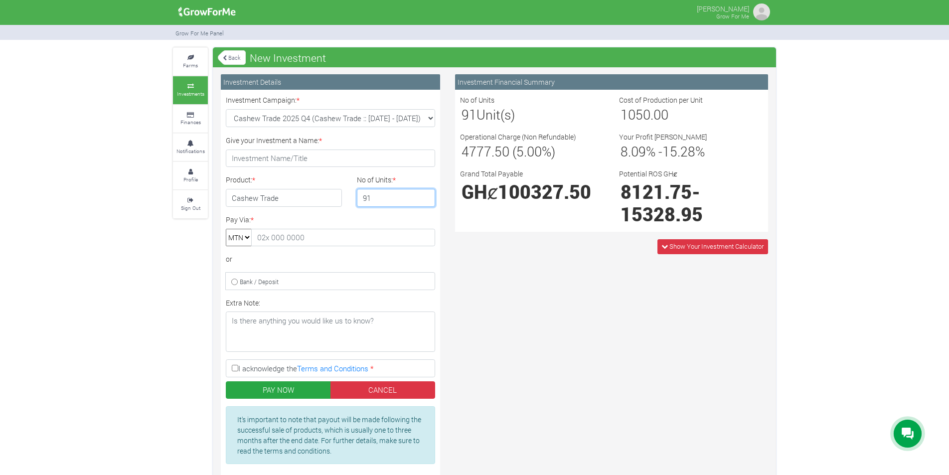
type input "91"
click at [426, 195] on input "91" at bounding box center [396, 198] width 79 height 18
click at [762, 13] on img at bounding box center [762, 12] width 20 height 20
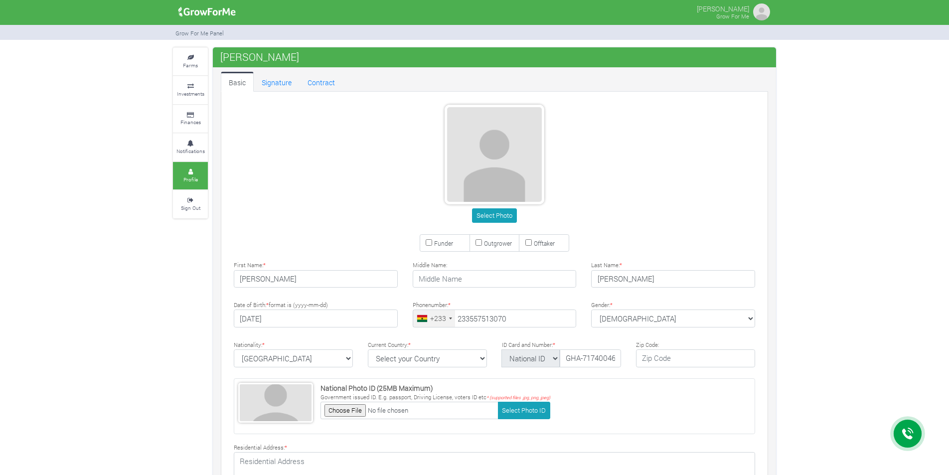
type input "55 751 3070"
click at [289, 88] on link "Signature" at bounding box center [277, 82] width 46 height 20
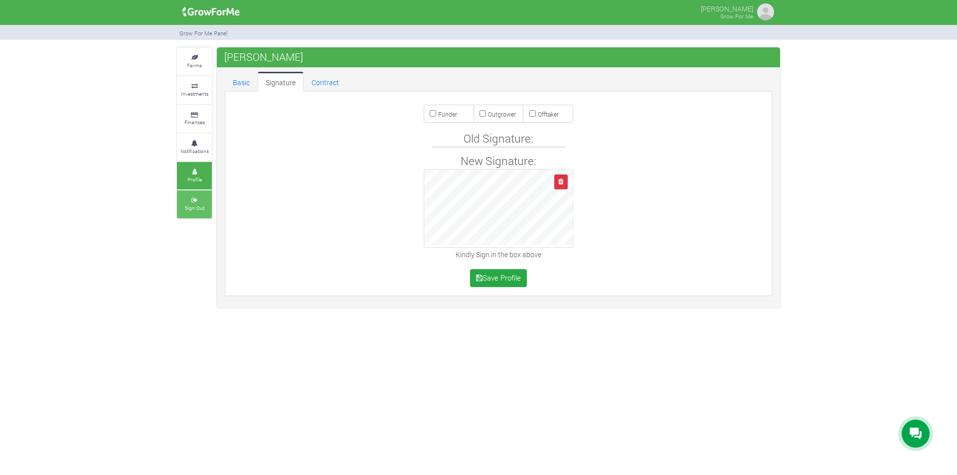
click at [194, 210] on small "Sign Out" at bounding box center [194, 207] width 19 height 7
